Goal: Check status: Check status

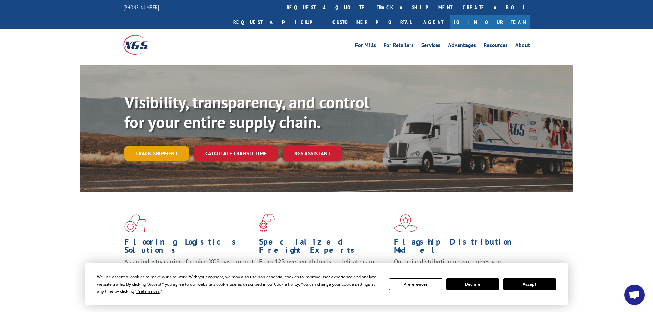
click at [136, 146] on link "Track shipment" at bounding box center [156, 153] width 64 height 14
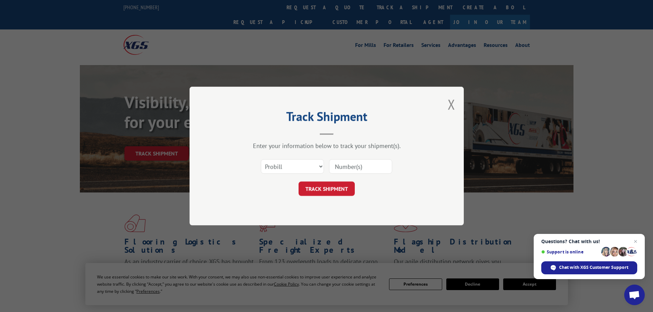
click at [339, 172] on input at bounding box center [360, 166] width 63 height 14
paste input "17523107"
type input "17523107"
click at [322, 188] on button "TRACK SHIPMENT" at bounding box center [326, 189] width 56 height 14
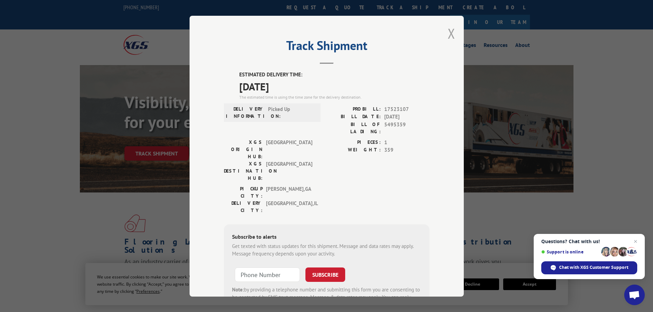
click at [448, 32] on button "Close modal" at bounding box center [451, 33] width 8 height 18
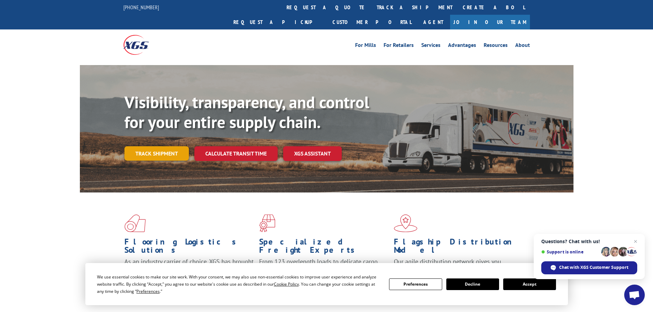
click at [150, 146] on link "Track shipment" at bounding box center [156, 153] width 64 height 14
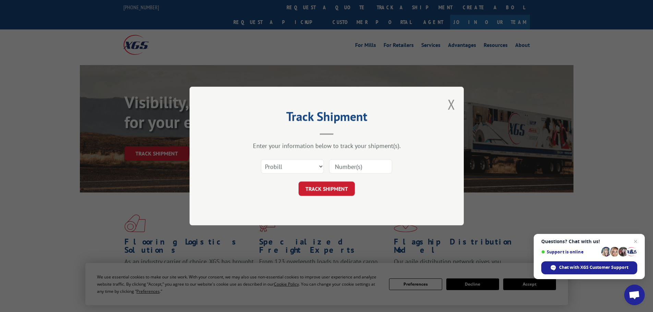
drag, startPoint x: 340, startPoint y: 160, endPoint x: 340, endPoint y: 163, distance: 3.8
click at [340, 161] on input at bounding box center [360, 166] width 63 height 14
paste input "17523107"
type input "17523107"
click at [324, 186] on button "TRACK SHIPMENT" at bounding box center [326, 189] width 56 height 14
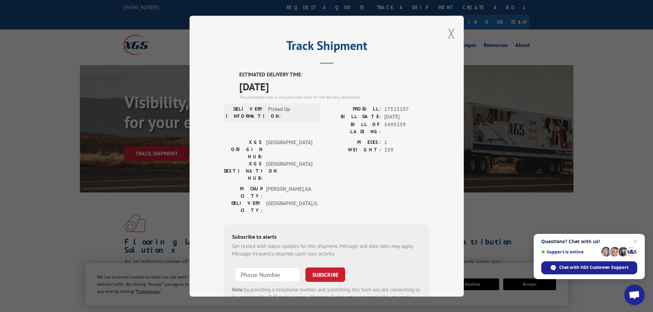
click at [449, 32] on button "Close modal" at bounding box center [451, 33] width 8 height 18
